Goal: Transaction & Acquisition: Book appointment/travel/reservation

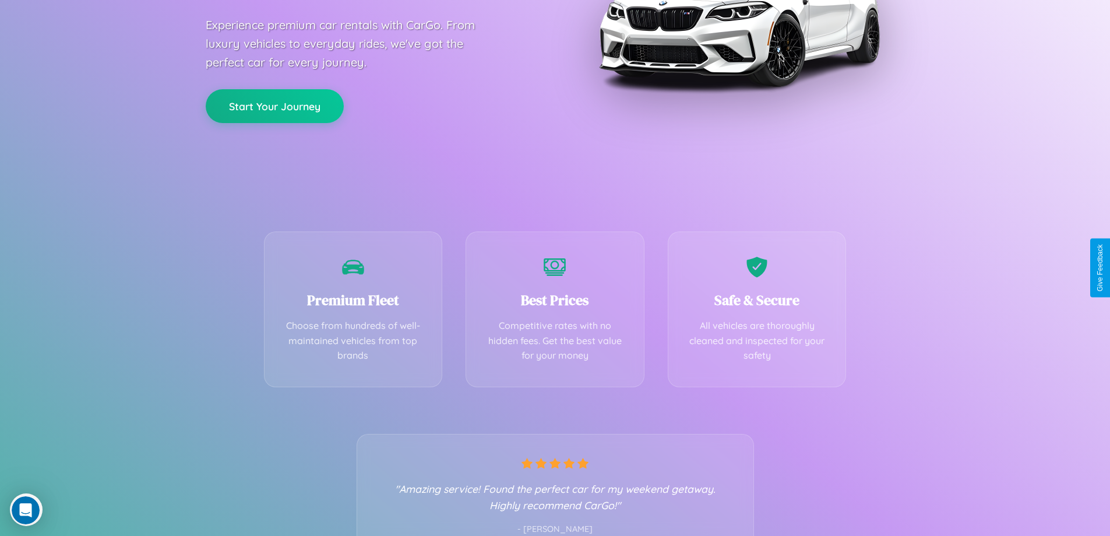
scroll to position [230, 0]
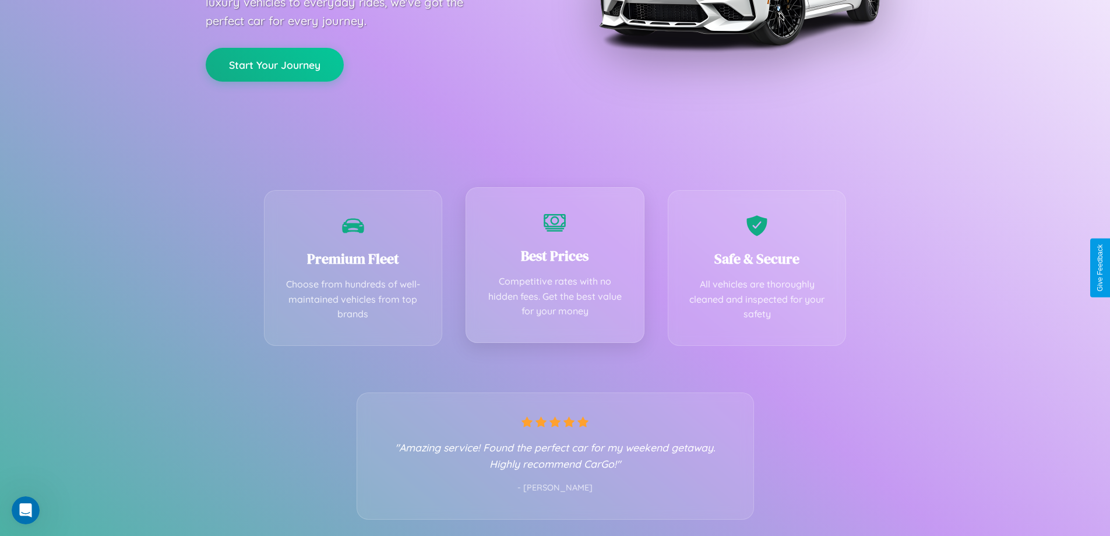
click at [555, 267] on div "Best Prices Competitive rates with no hidden fees. Get the best value for your …" at bounding box center [555, 265] width 179 height 156
click at [274, 64] on button "Start Your Journey" at bounding box center [275, 64] width 138 height 34
click at [274, 63] on button "Start Your Journey" at bounding box center [275, 64] width 138 height 34
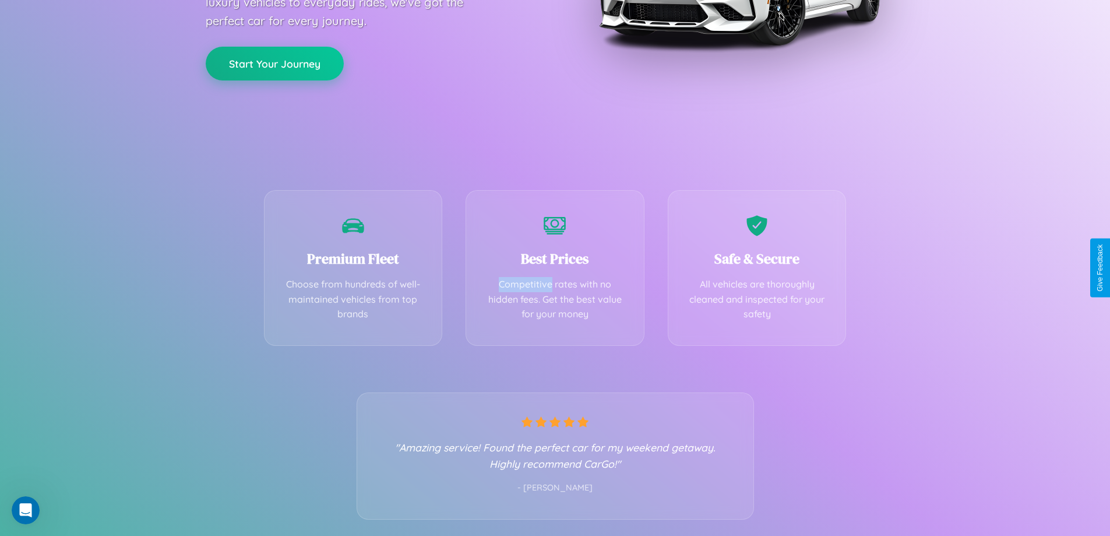
click at [274, 63] on button "Start Your Journey" at bounding box center [275, 64] width 138 height 34
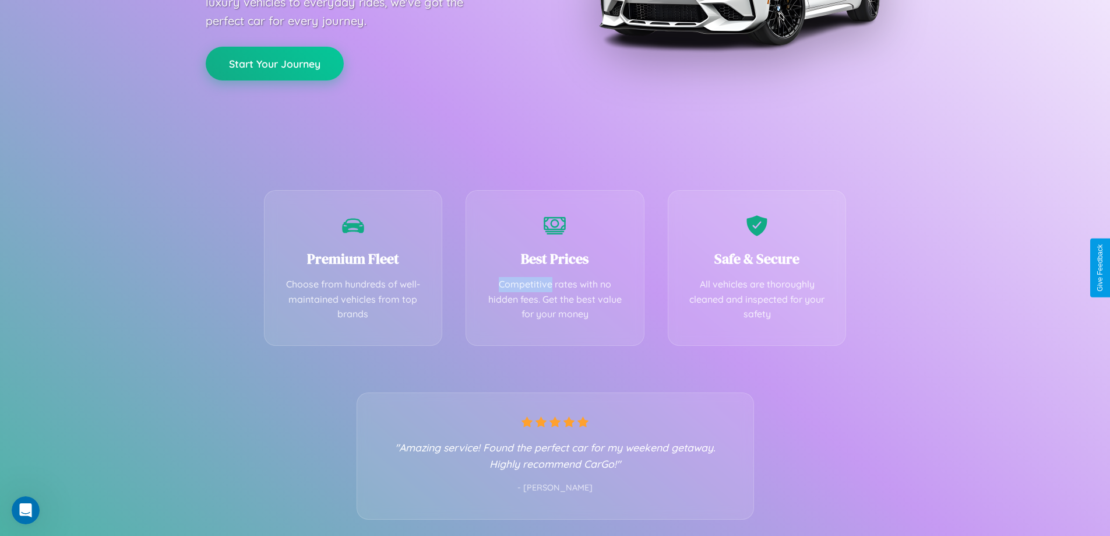
click at [274, 63] on button "Start Your Journey" at bounding box center [275, 64] width 138 height 34
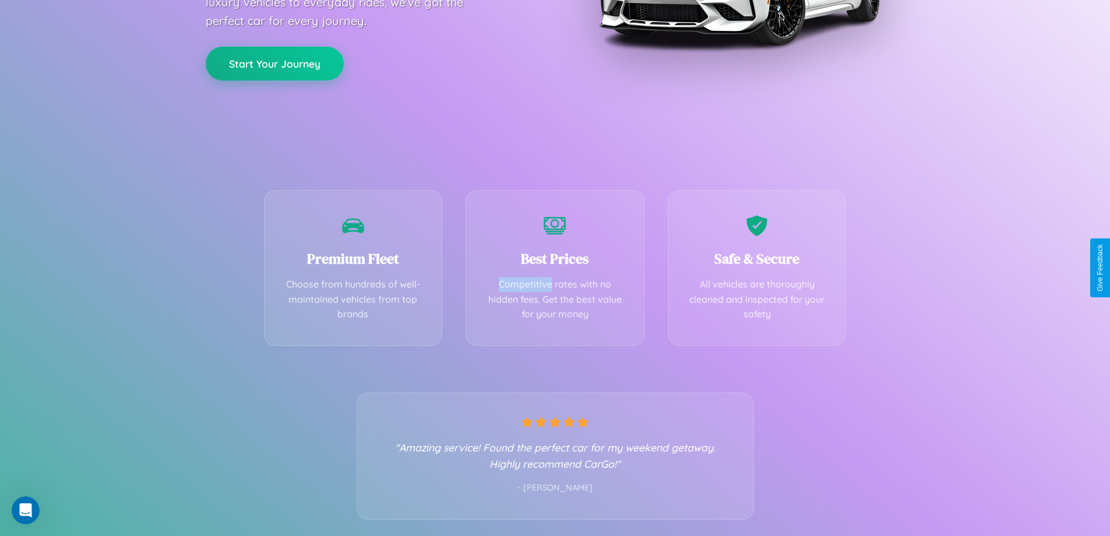
click at [274, 63] on button "Start Your Journey" at bounding box center [275, 64] width 138 height 34
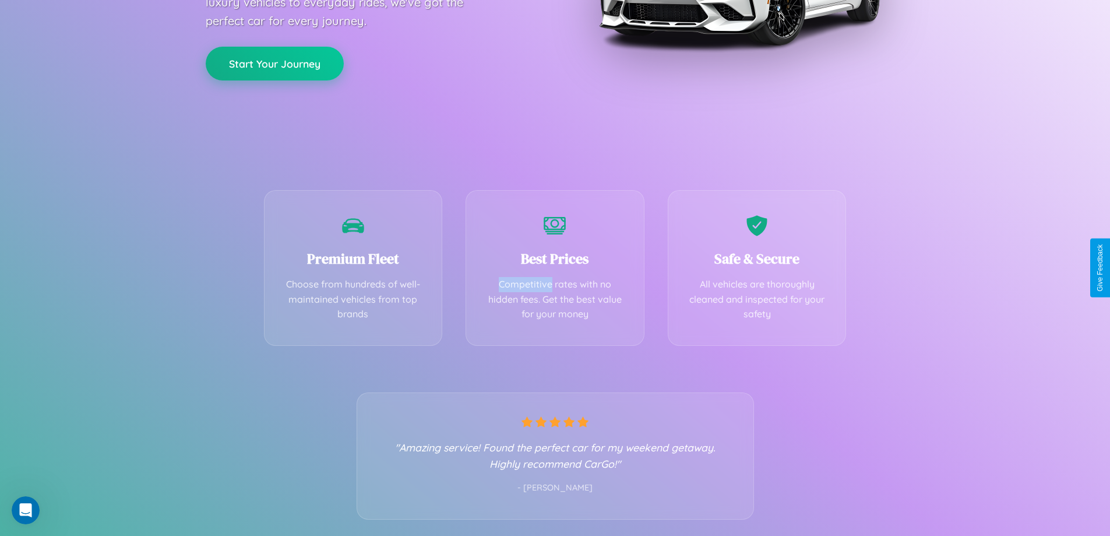
click at [274, 63] on button "Start Your Journey" at bounding box center [275, 64] width 138 height 34
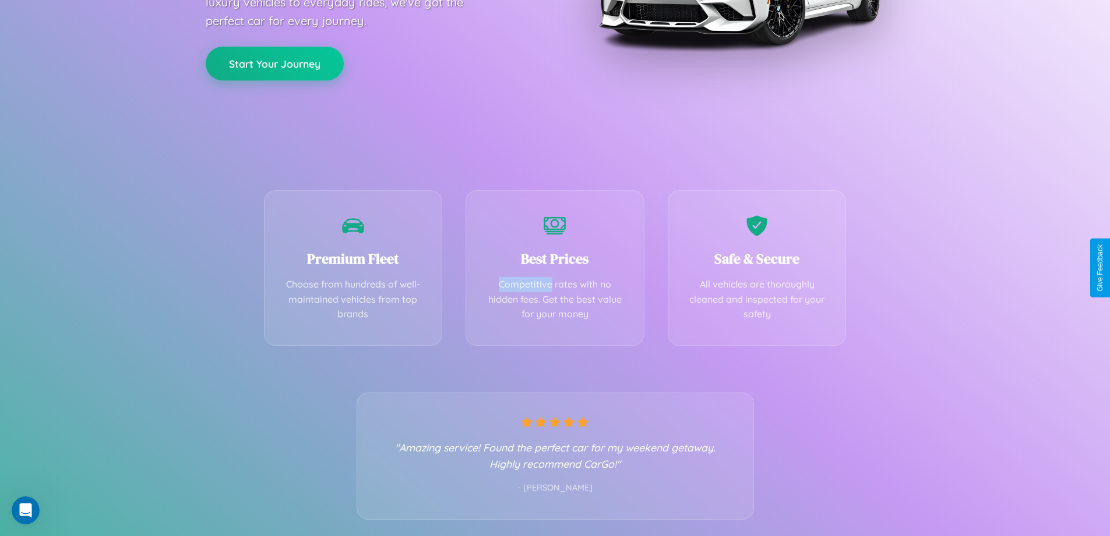
click at [274, 63] on button "Start Your Journey" at bounding box center [275, 64] width 138 height 34
